Goal: Contribute content: Contribute content

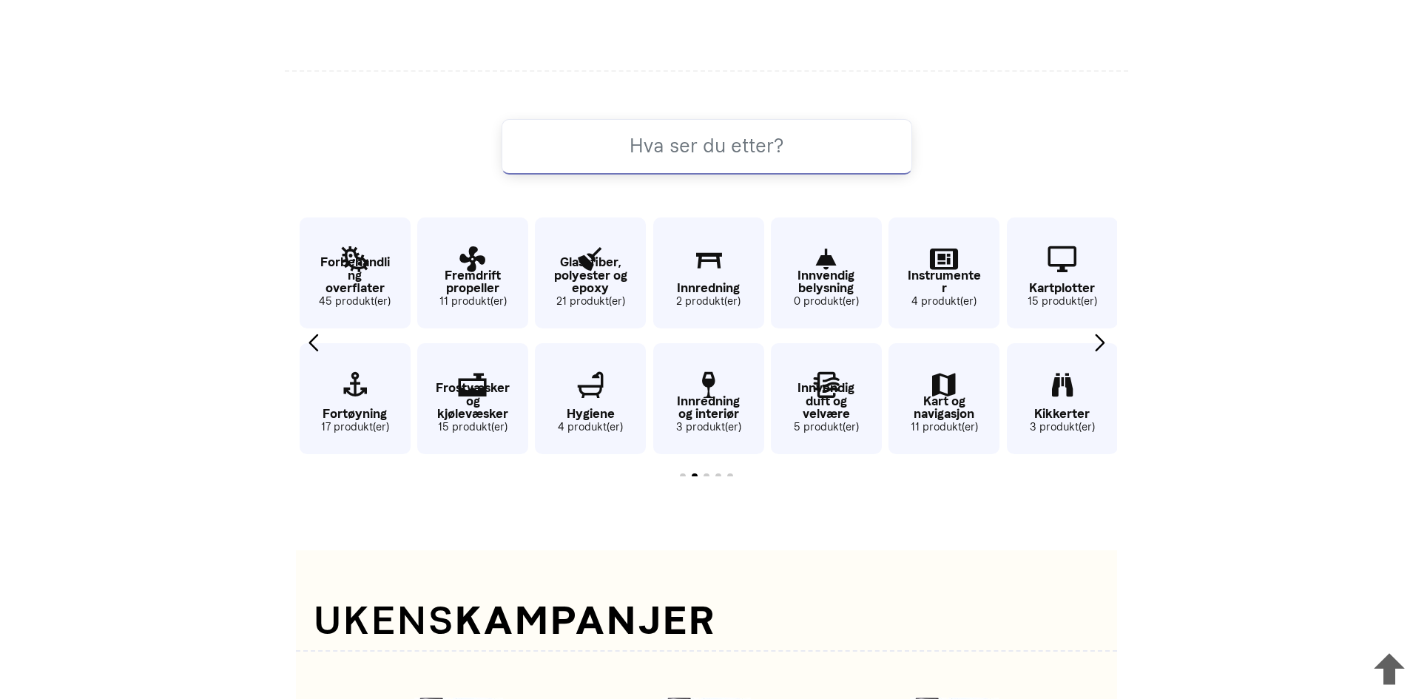
scroll to position [853, 0]
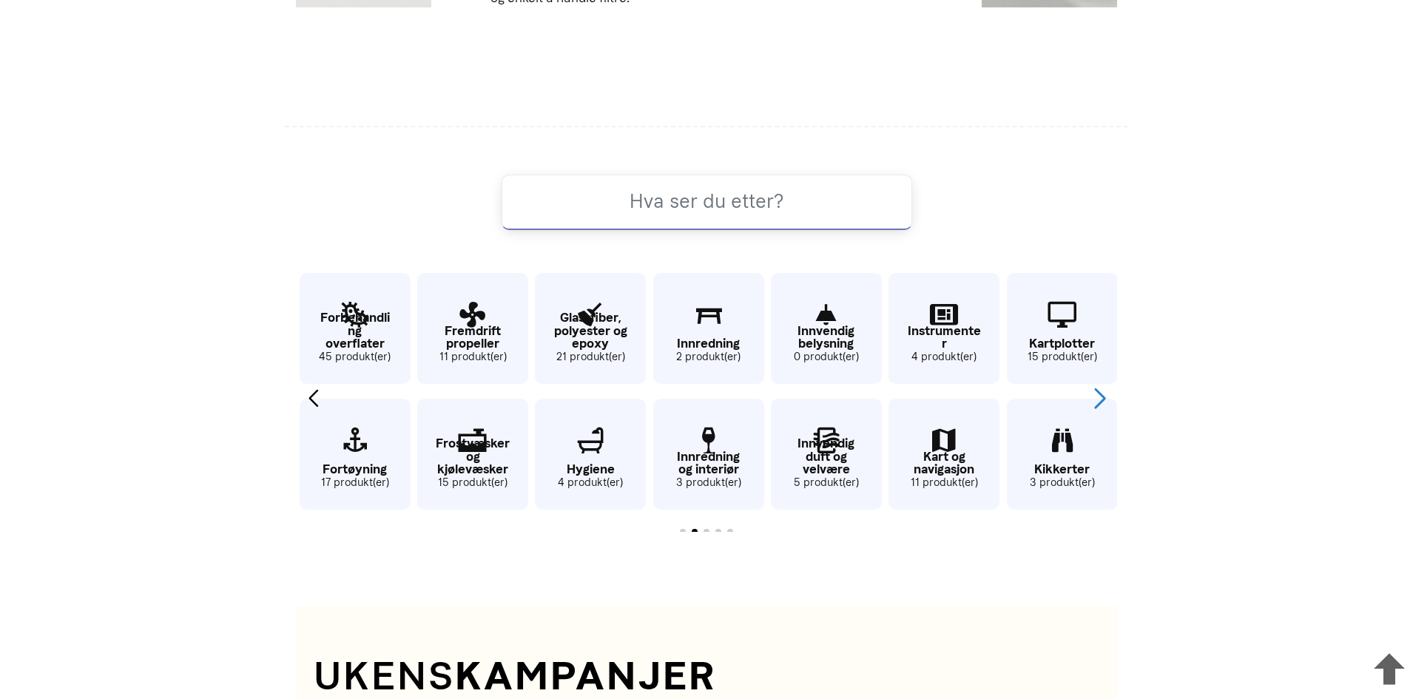
click at [1095, 395] on div "Next slide" at bounding box center [1100, 399] width 20 height 33
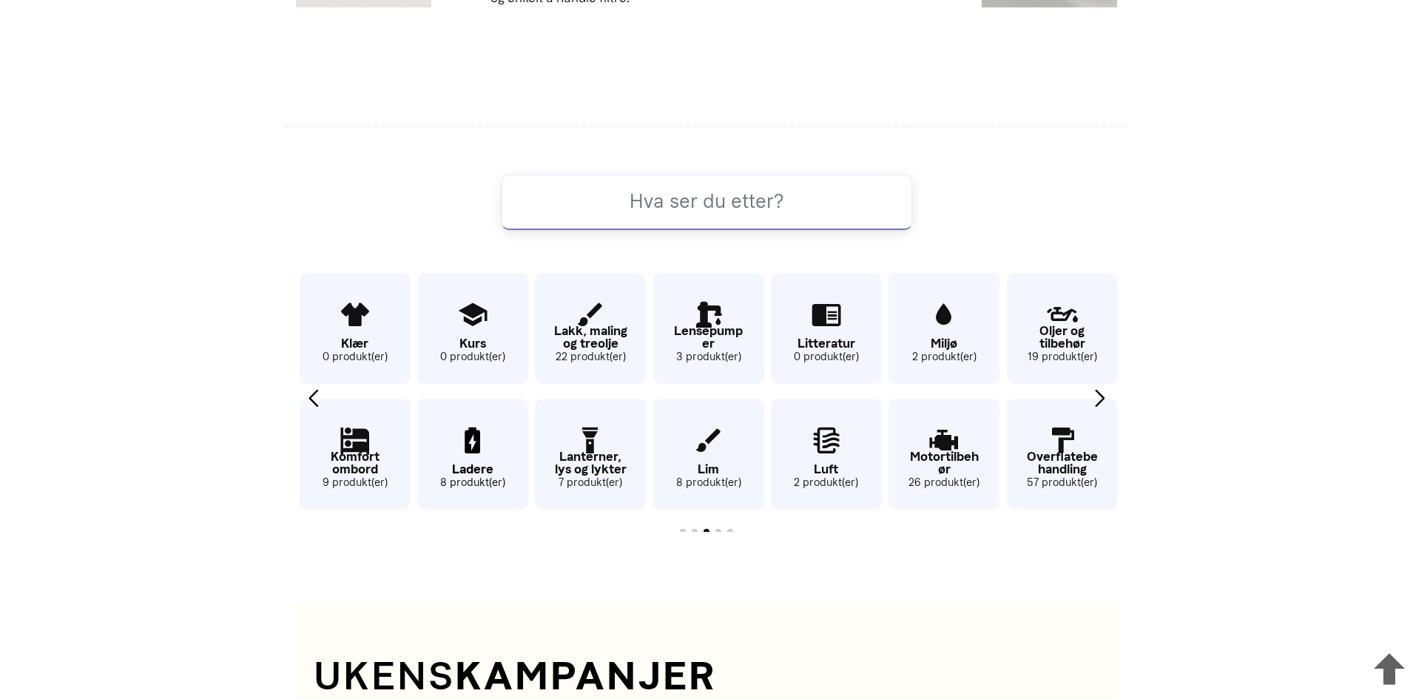
click at [468, 463] on p "Ladere" at bounding box center [472, 469] width 111 height 13
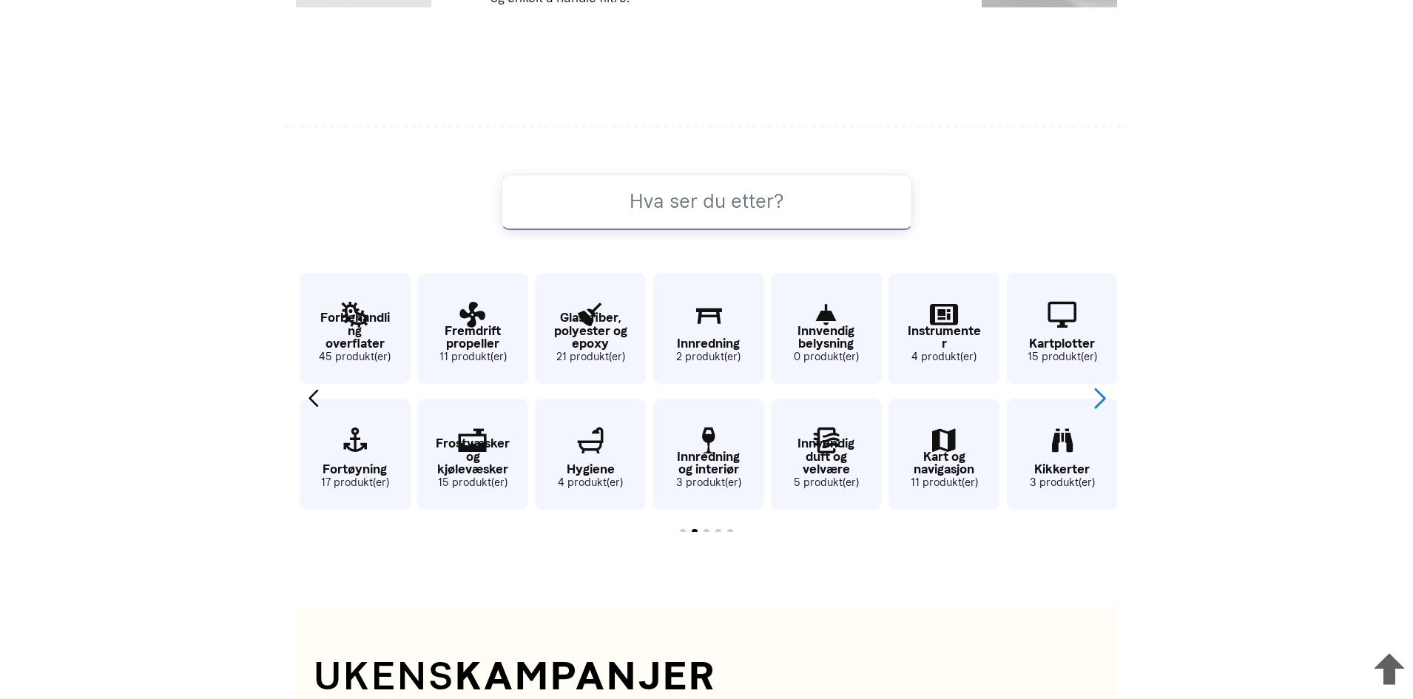
click at [1101, 391] on div "Next slide" at bounding box center [1100, 399] width 20 height 33
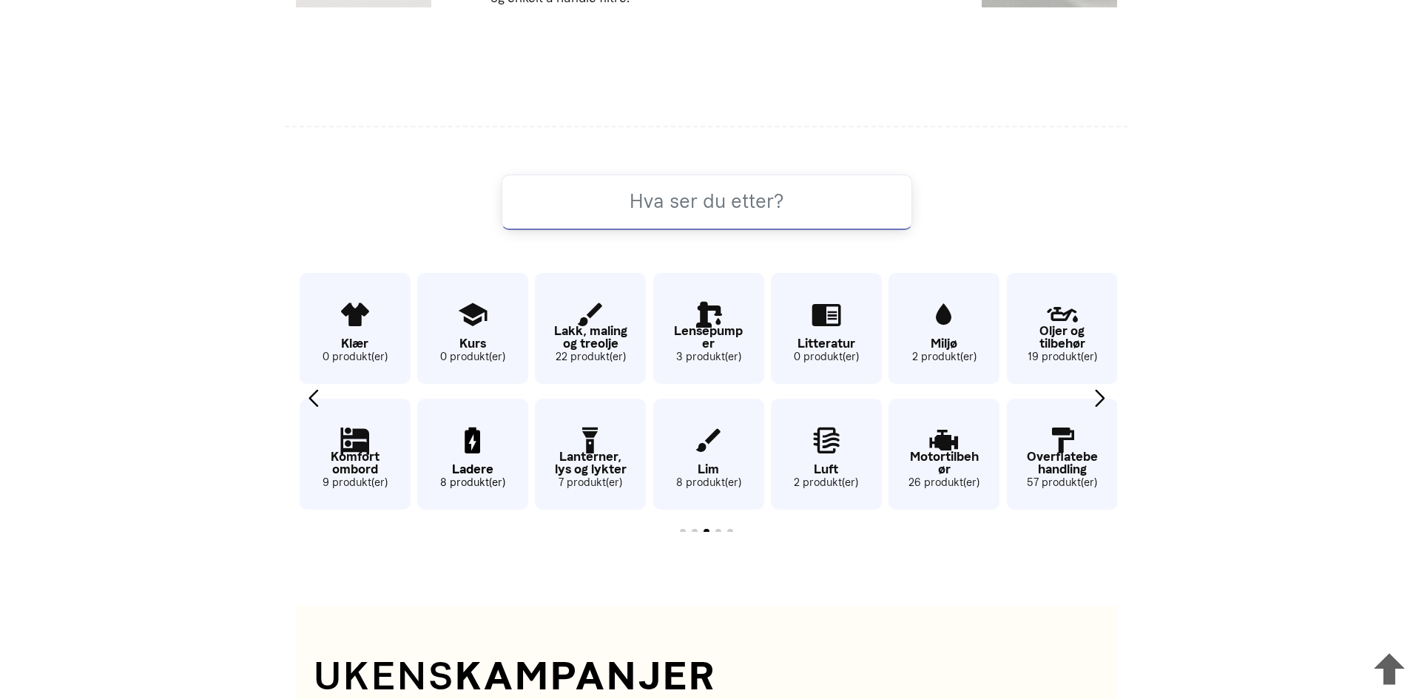
click at [481, 488] on small "8 produkt(er)" at bounding box center [472, 483] width 111 height 16
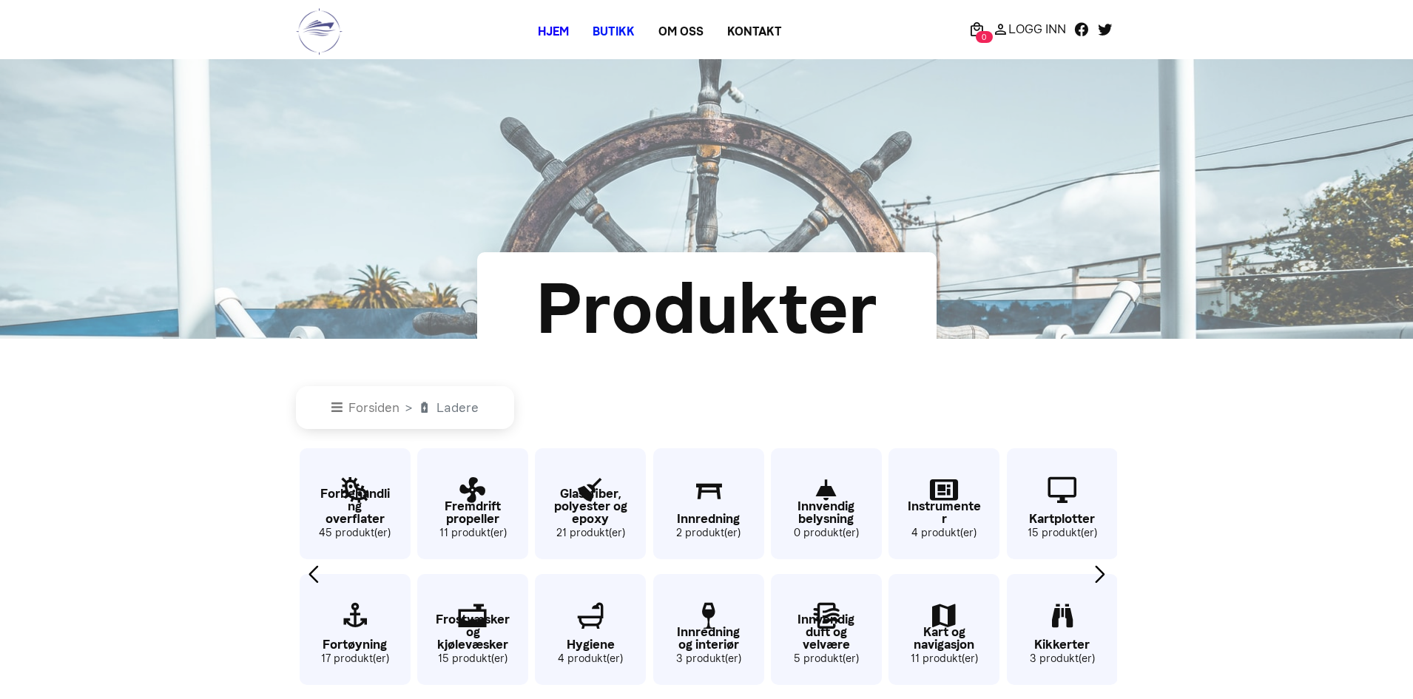
click at [545, 36] on link "Hjem" at bounding box center [553, 32] width 55 height 27
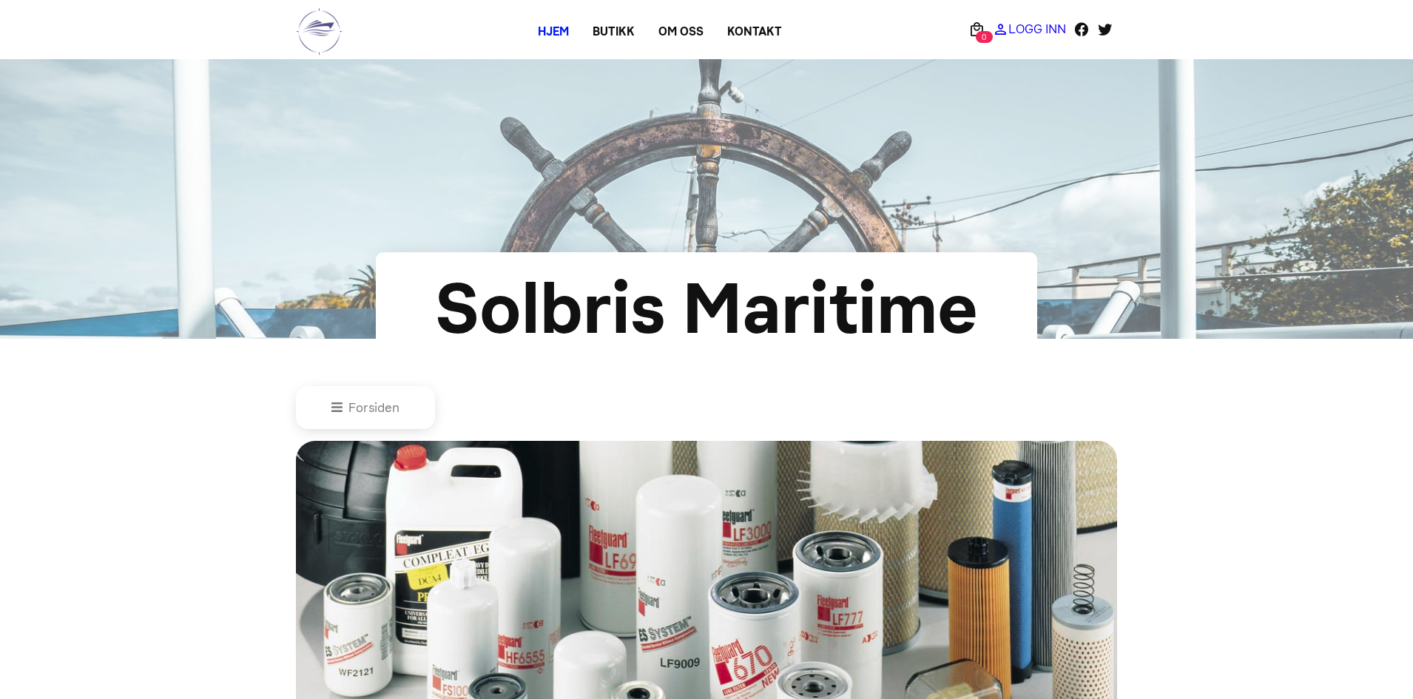
click at [1021, 29] on p "Logg Inn" at bounding box center [1038, 29] width 58 height 0
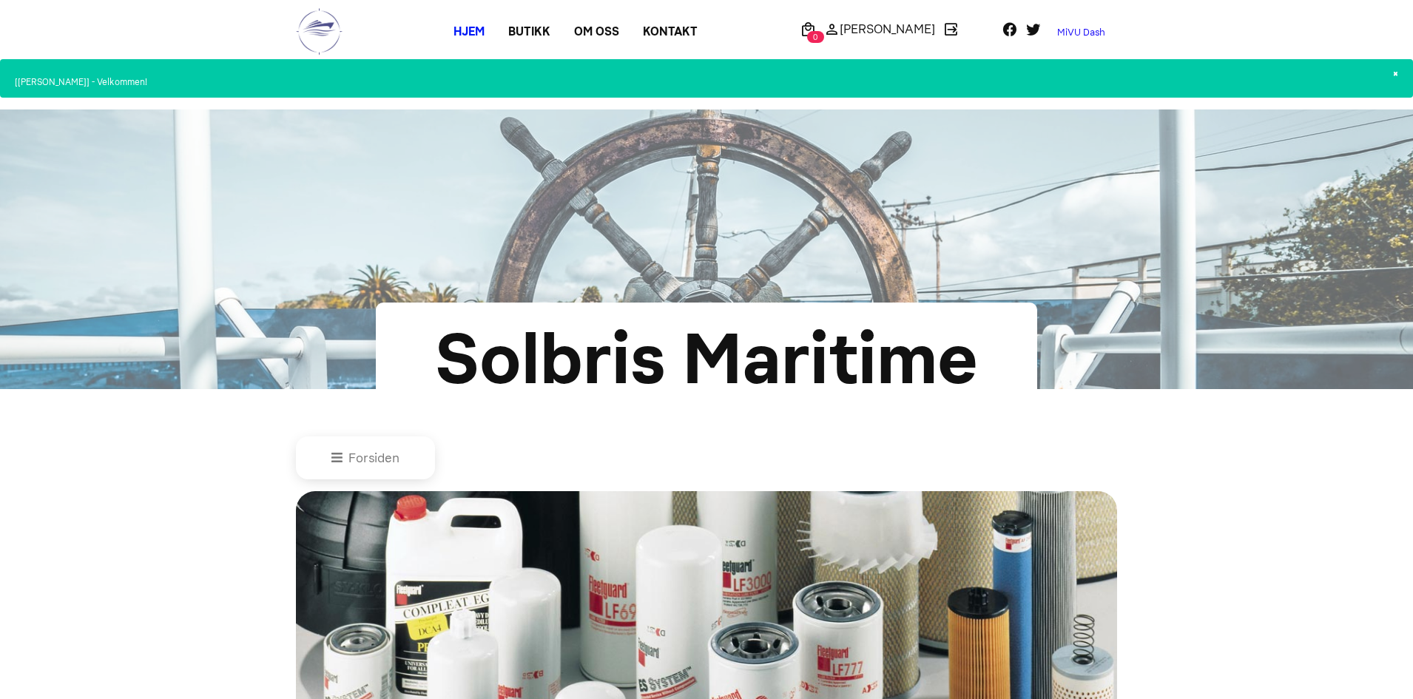
click at [1096, 30] on link "MiVU Dash" at bounding box center [1082, 33] width 72 height 24
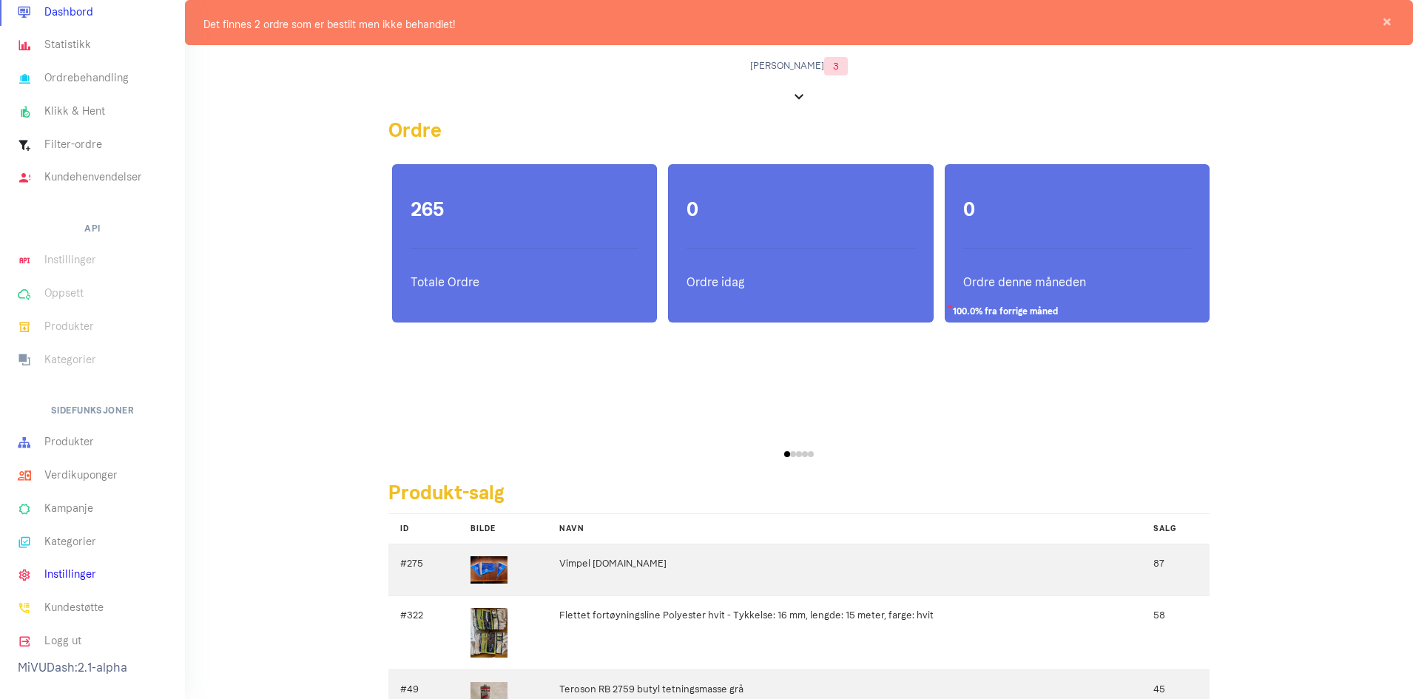
scroll to position [84, 0]
click at [82, 431] on link "Produkter" at bounding box center [92, 440] width 185 height 33
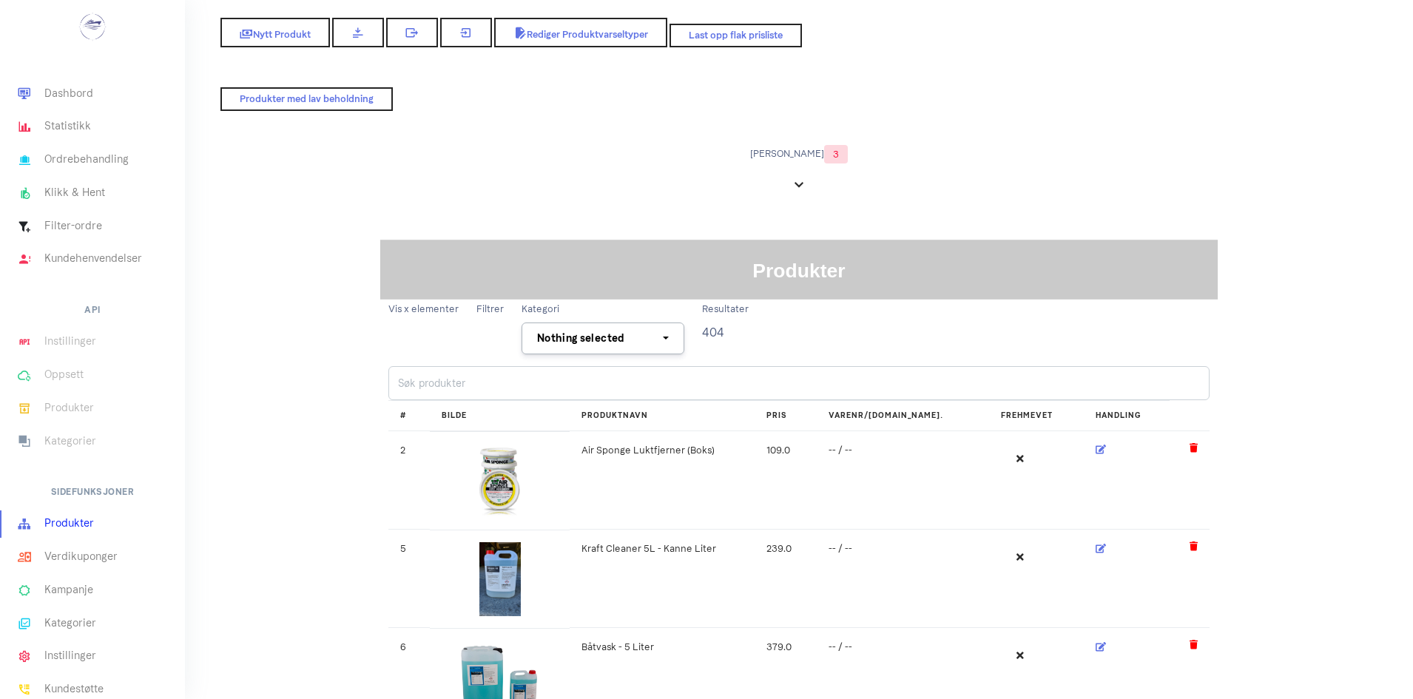
select select
click at [78, 525] on link "Produkter" at bounding box center [92, 524] width 185 height 33
select select
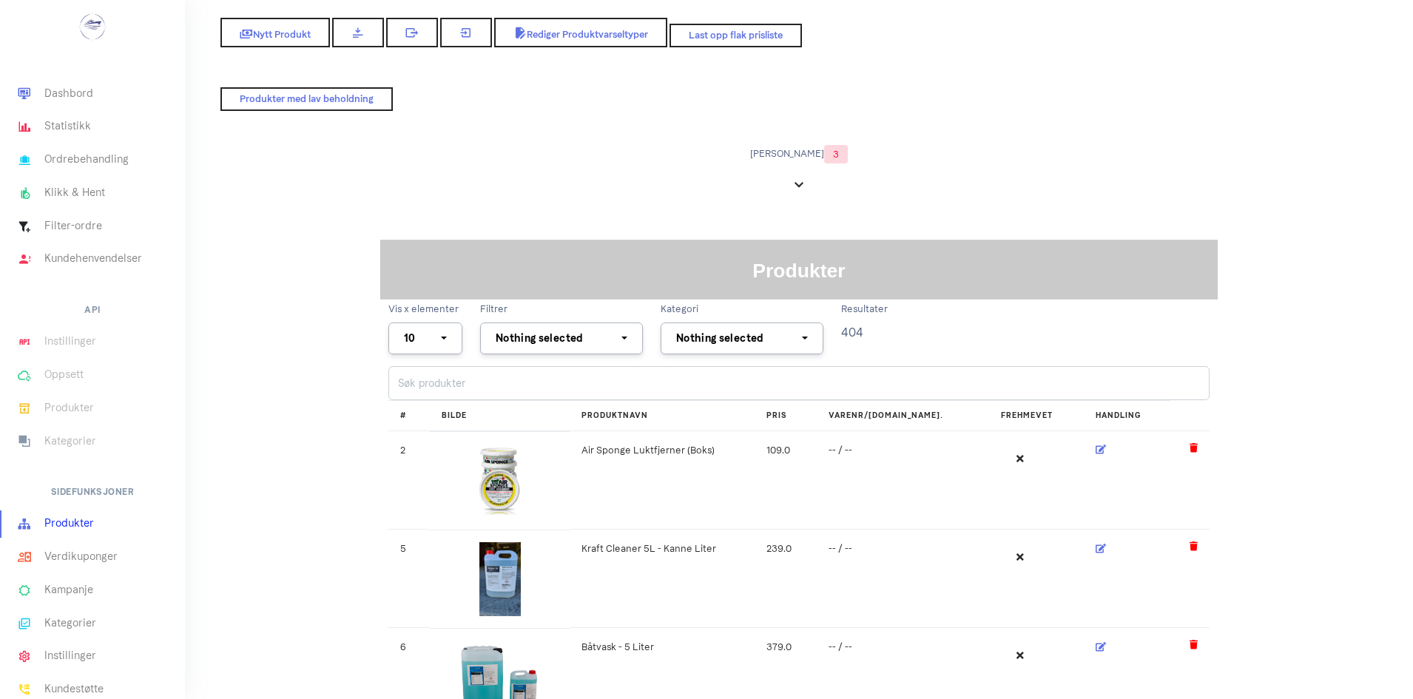
select select
click at [273, 34] on span "Nytt Produkt" at bounding box center [275, 33] width 75 height 12
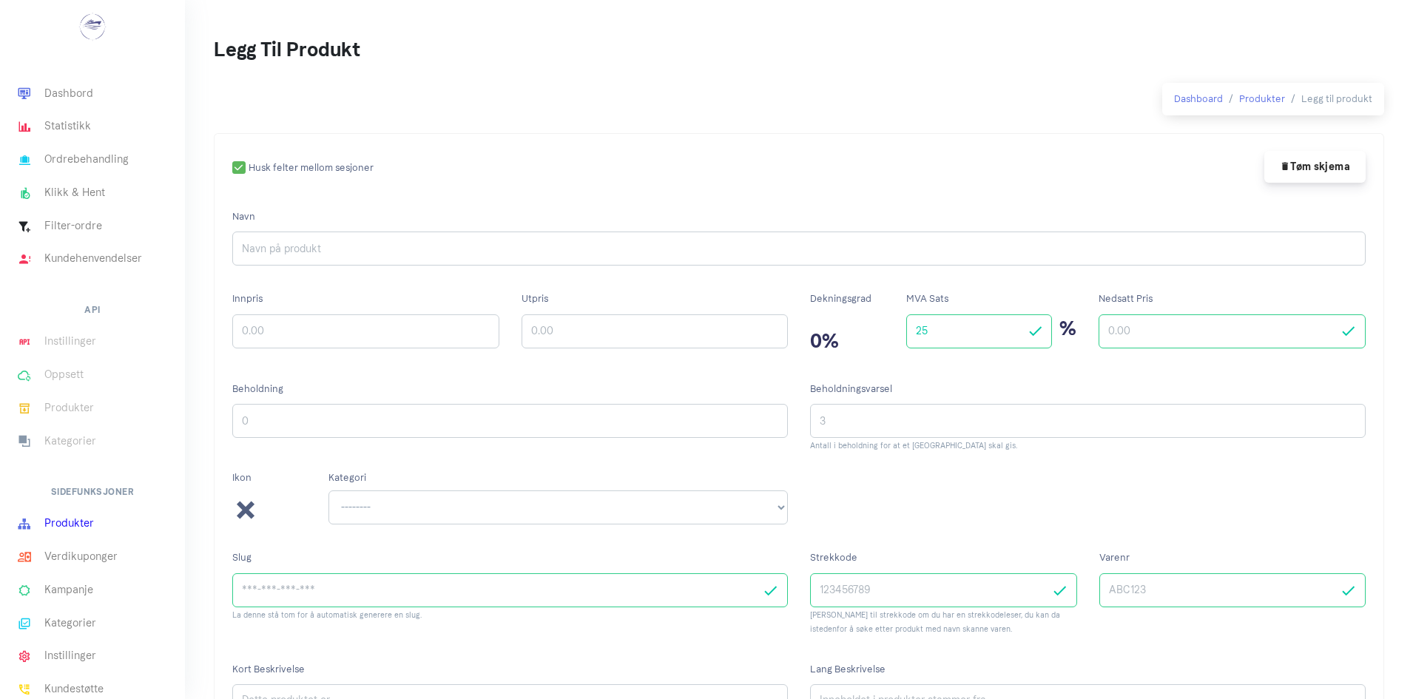
click at [62, 525] on link "Produkter" at bounding box center [92, 524] width 185 height 33
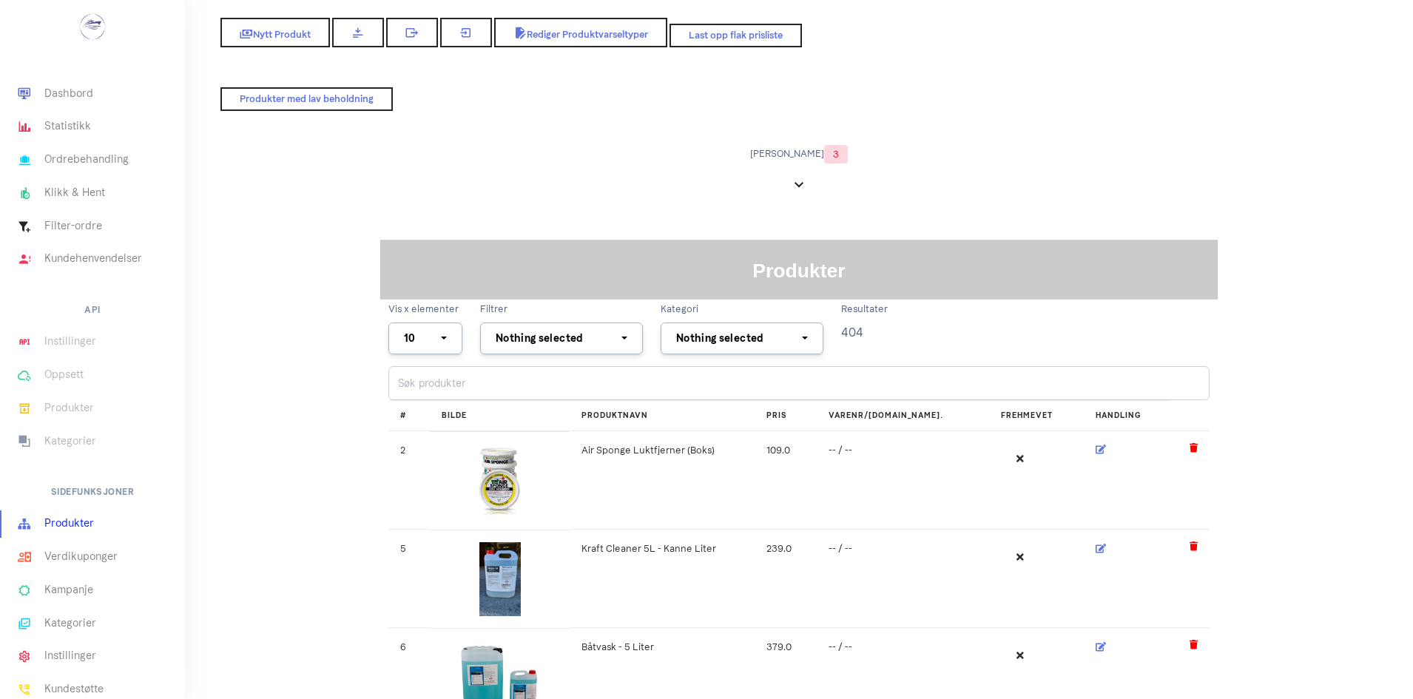
select select
